Goal: Information Seeking & Learning: Learn about a topic

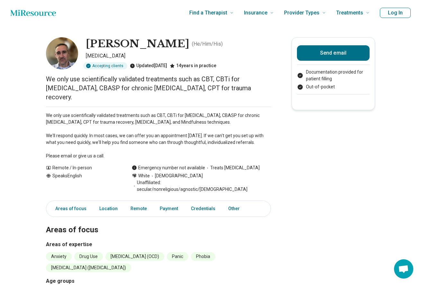
drag, startPoint x: 60, startPoint y: 108, endPoint x: 65, endPoint y: 118, distance: 10.2
click at [65, 118] on p "We only use scientifically validated treatments such as CBT, CBTi for [MEDICAL_…" at bounding box center [158, 135] width 225 height 47
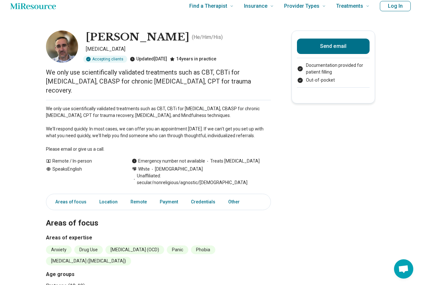
scroll to position [10, 0]
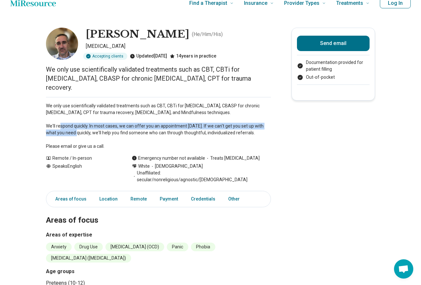
drag, startPoint x: 58, startPoint y: 116, endPoint x: 67, endPoint y: 124, distance: 11.8
click at [67, 124] on p "We only use scientifically validated treatments such as CBT, CBTi for [MEDICAL_…" at bounding box center [158, 126] width 225 height 47
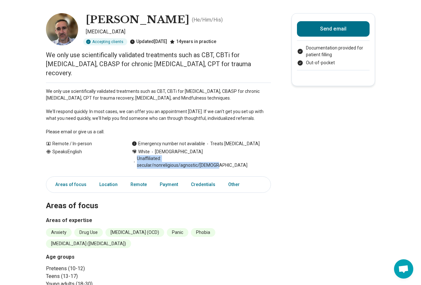
drag, startPoint x: 137, startPoint y: 148, endPoint x: 241, endPoint y: 152, distance: 103.6
click at [241, 152] on div "White [DEMOGRAPHIC_DATA] Unaffiliated: secular/nonreligious/agnostic/[DEMOGRAPH…" at bounding box center [201, 158] width 139 height 20
copy span "Unaffiliated: secular/nonreligious/agnostic/[DEMOGRAPHIC_DATA]"
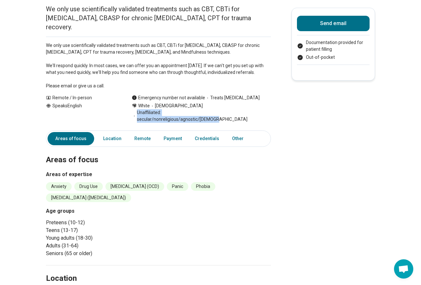
scroll to position [70, 0]
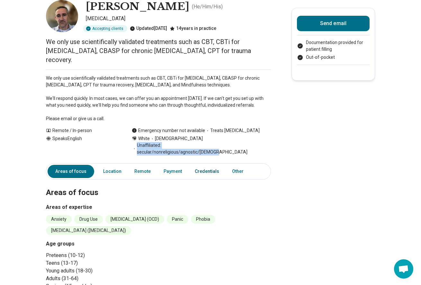
click at [196, 165] on link "Credentials" at bounding box center [207, 171] width 32 height 13
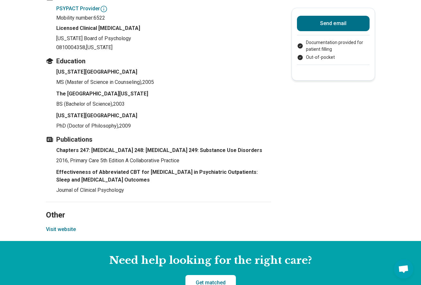
scroll to position [532, 0]
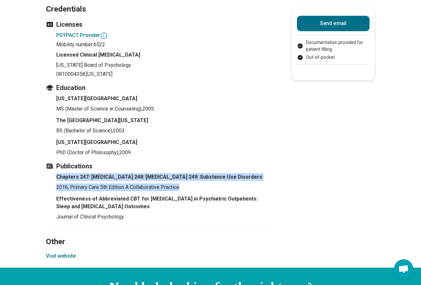
drag, startPoint x: 181, startPoint y: 171, endPoint x: 50, endPoint y: 158, distance: 132.1
click at [50, 173] on ul "Chapters 247: [MEDICAL_DATA] 248: [MEDICAL_DATA] 249: Substance Use Disorders 2…" at bounding box center [158, 197] width 225 height 48
copy li "Chapters 247: [MEDICAL_DATA] 248: [MEDICAL_DATA] 249: Substance Use Disorders 2…"
